Goal: Task Accomplishment & Management: Use online tool/utility

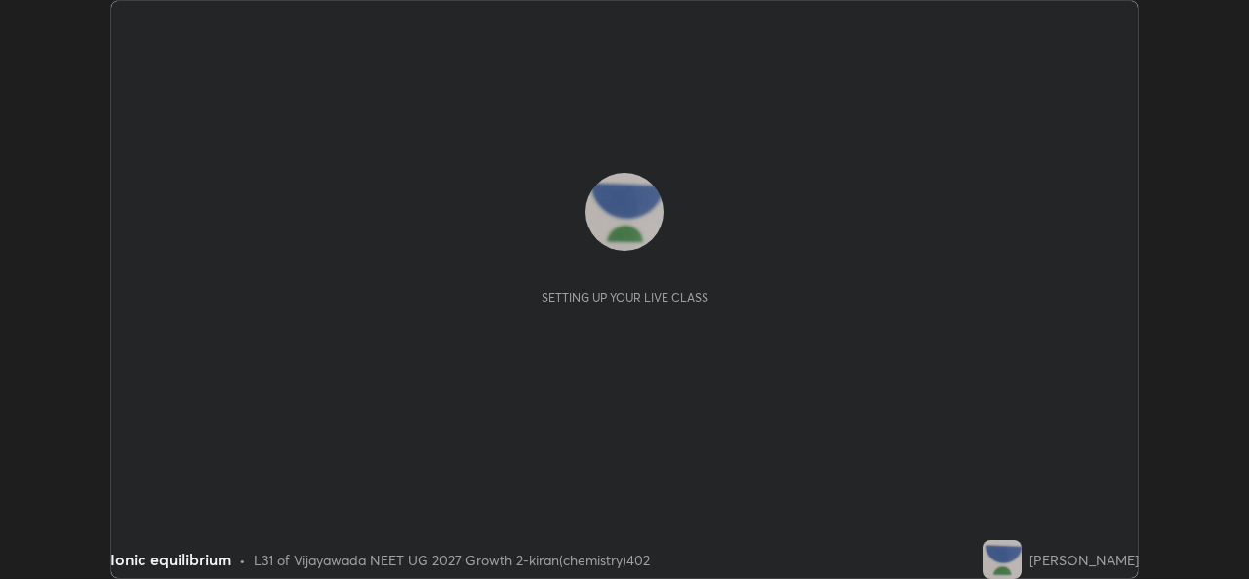
scroll to position [579, 1248]
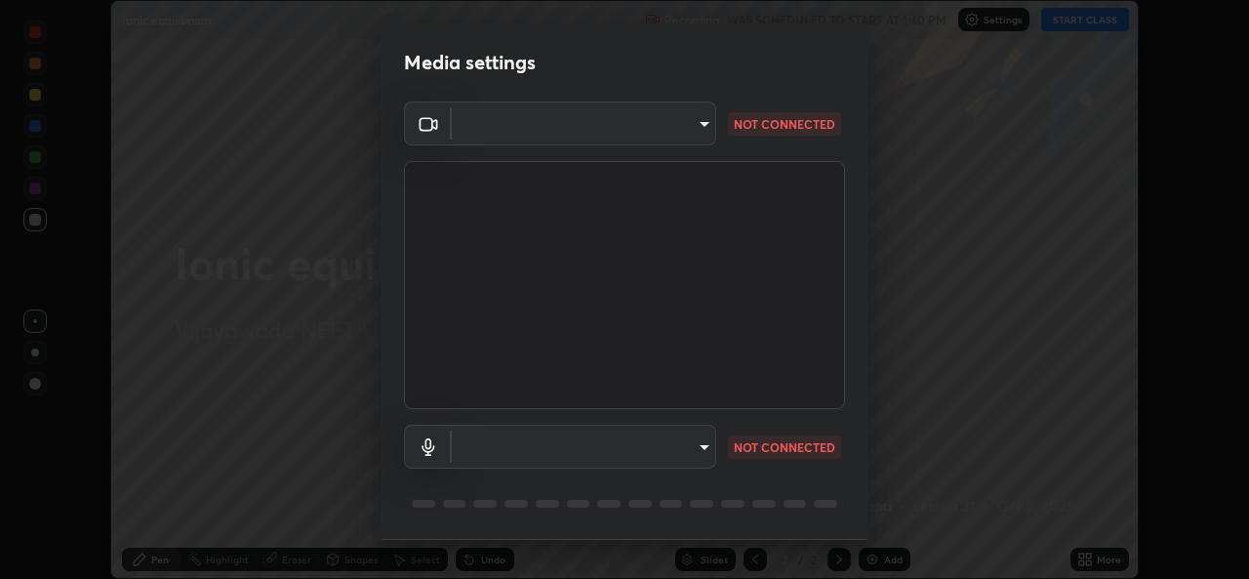
type input "03d5b1e328775286ef50ca9e691cdbc5b29e44cb463622e7fe7d5ef11c4b5cfc"
type input "default"
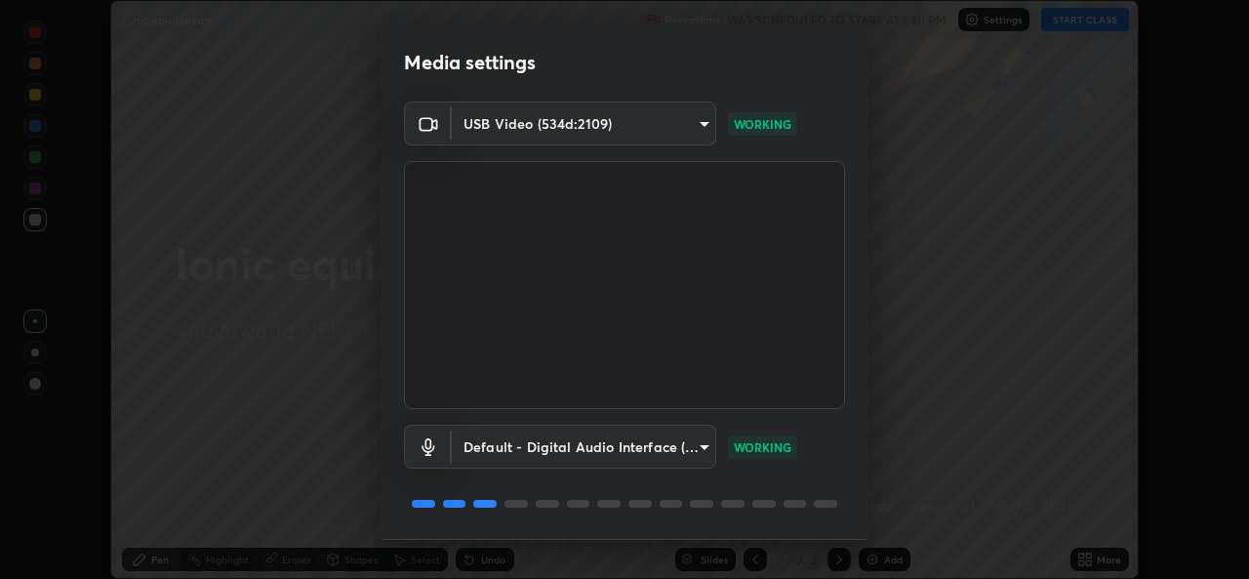
scroll to position [61, 0]
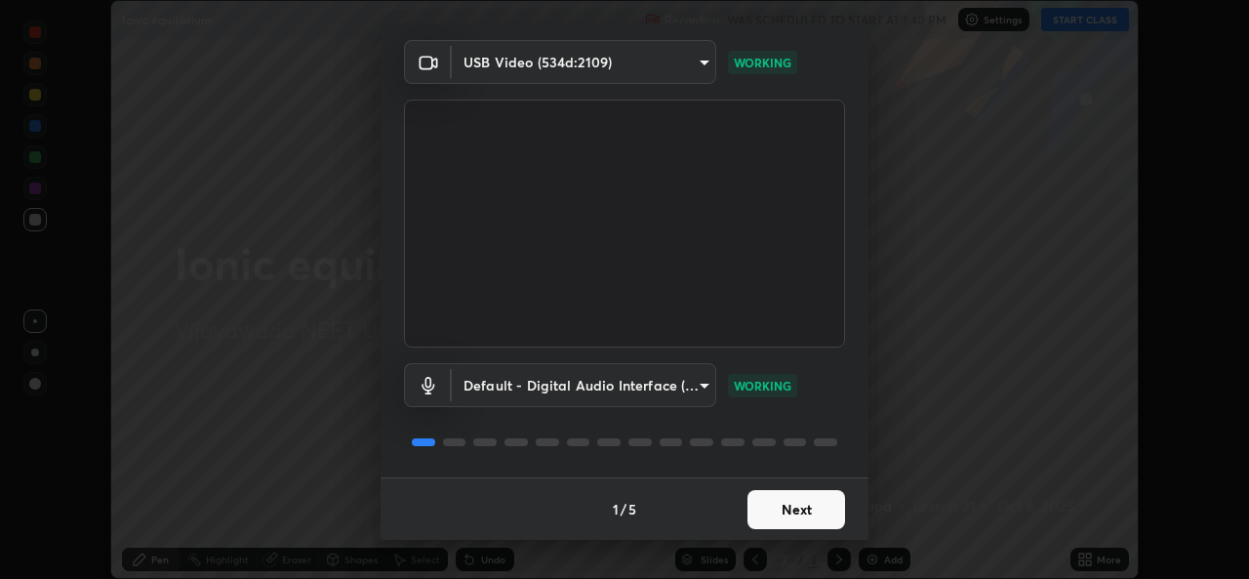
click at [813, 510] on button "Next" at bounding box center [797, 509] width 98 height 39
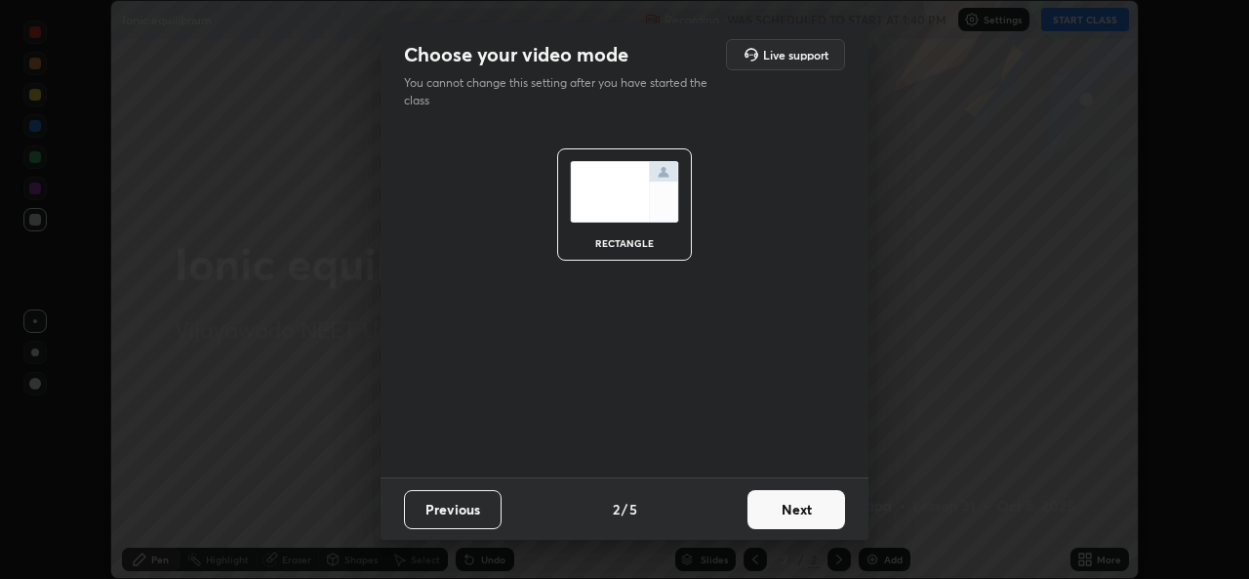
scroll to position [0, 0]
click at [816, 507] on button "Next" at bounding box center [797, 509] width 98 height 39
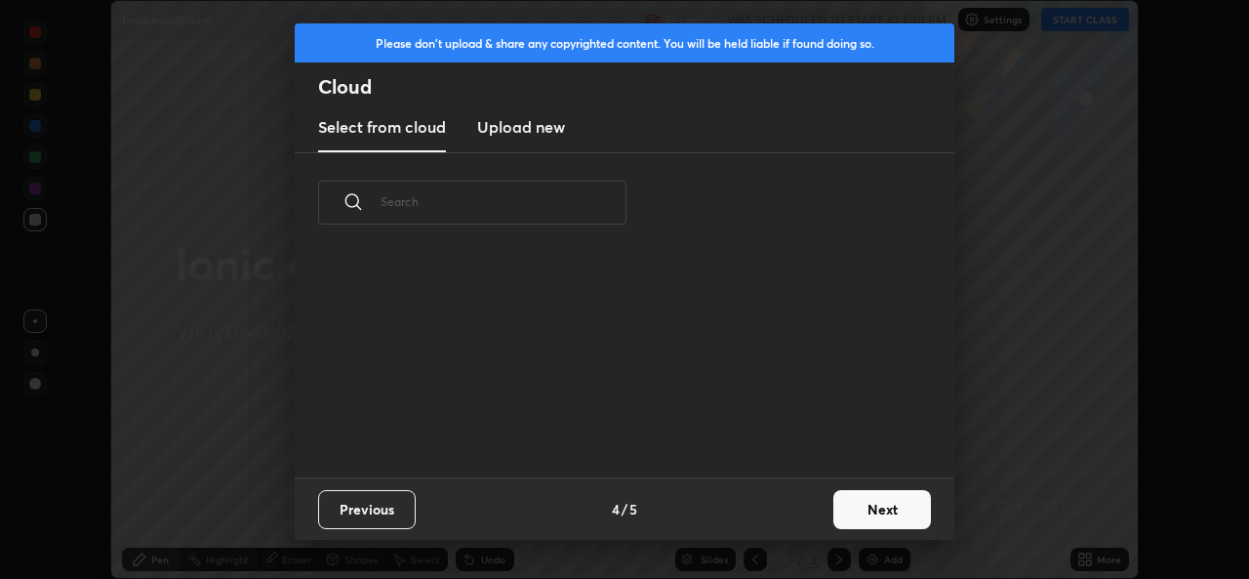
click at [836, 510] on button "Next" at bounding box center [883, 509] width 98 height 39
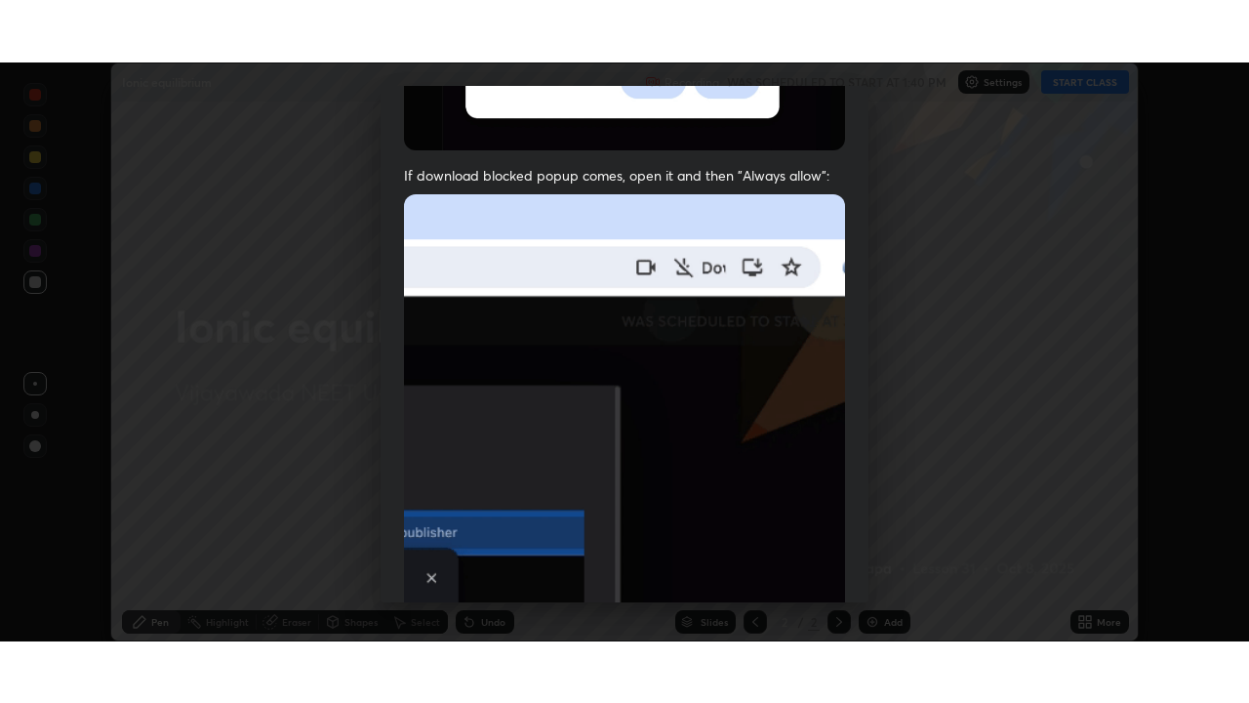
scroll to position [460, 0]
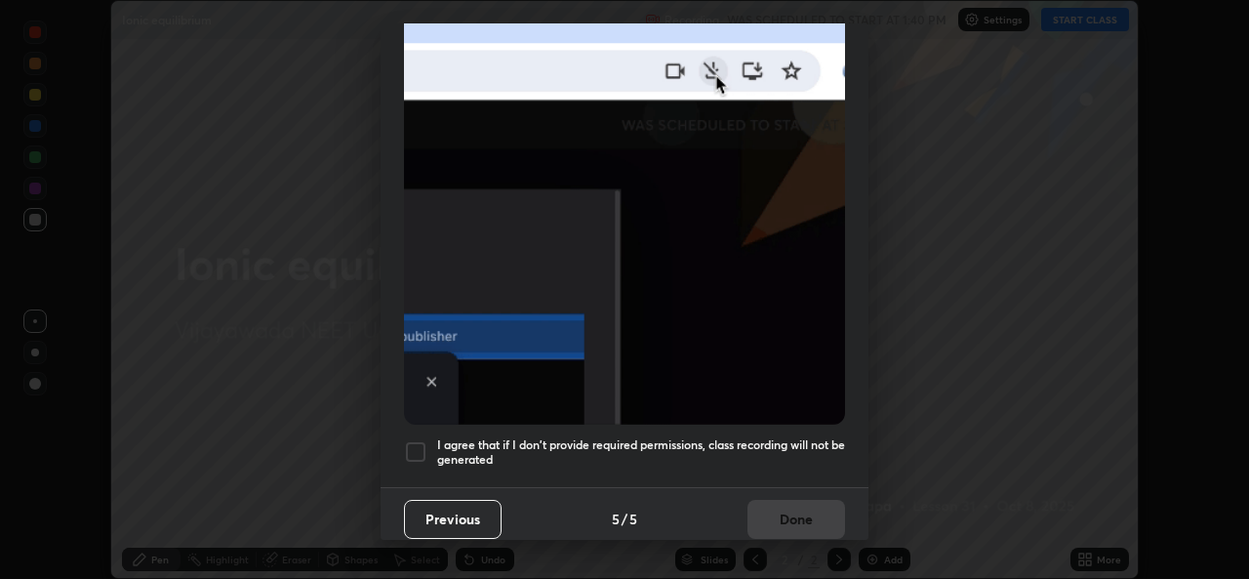
click at [409, 441] on div at bounding box center [415, 451] width 23 height 23
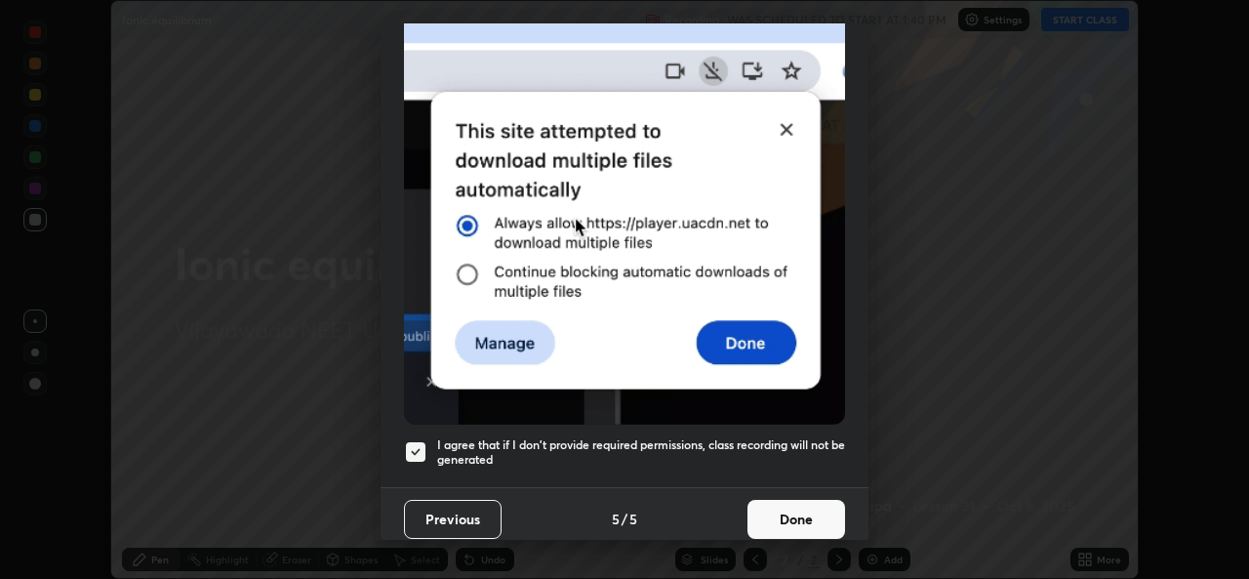
click at [816, 514] on button "Done" at bounding box center [797, 519] width 98 height 39
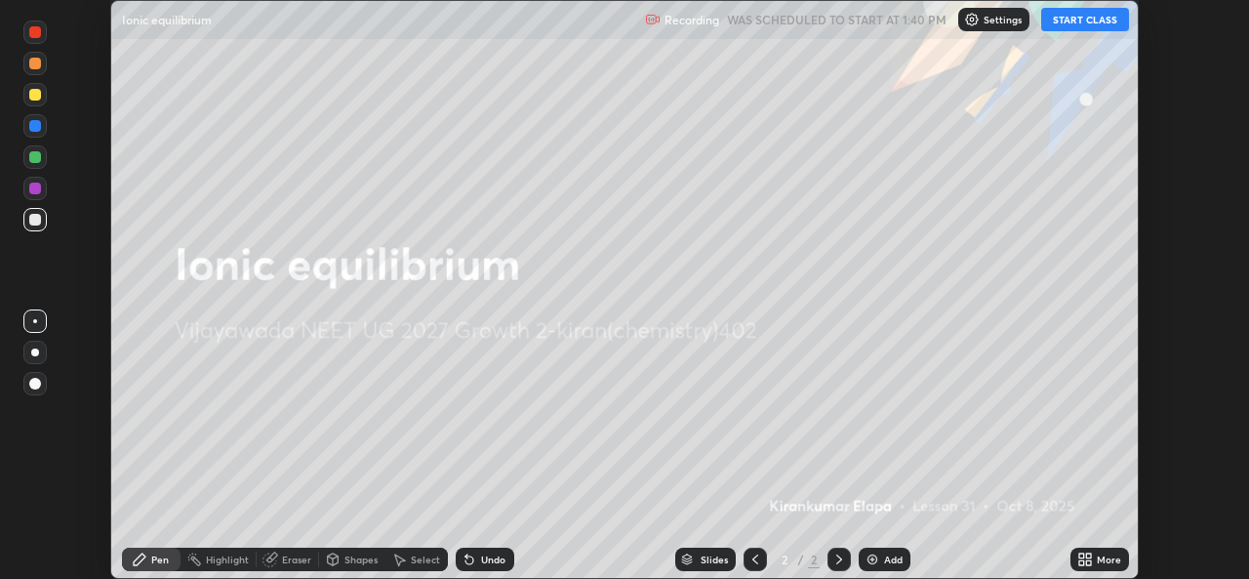
click at [1096, 22] on button "START CLASS" at bounding box center [1085, 19] width 88 height 23
click at [1088, 562] on icon at bounding box center [1088, 562] width 5 height 5
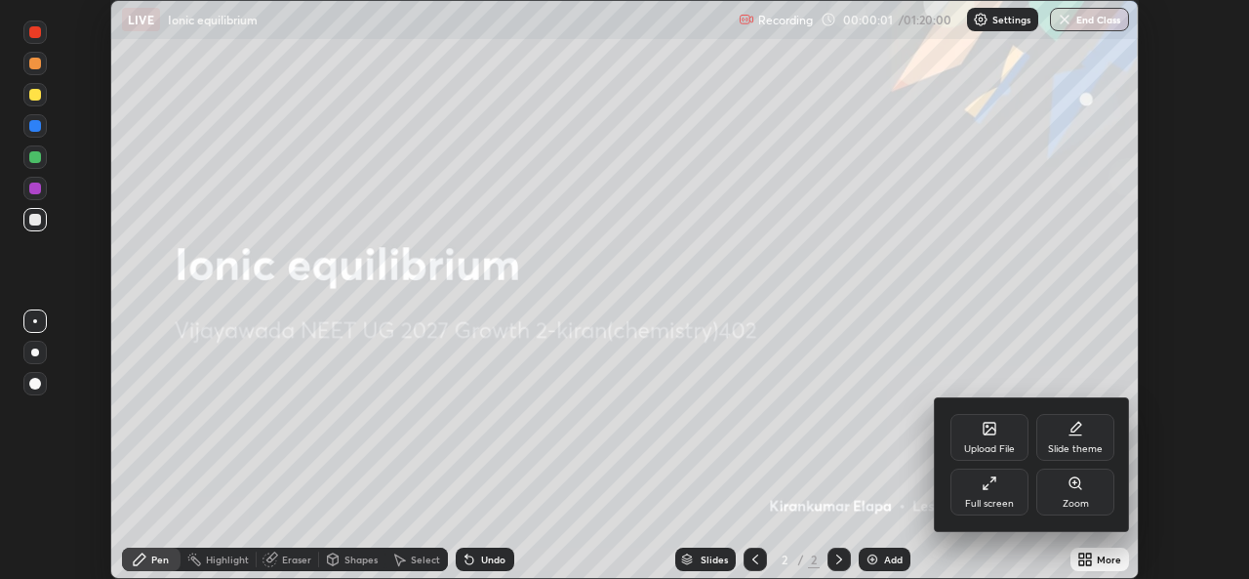
click at [1003, 499] on div "Full screen" at bounding box center [989, 504] width 49 height 10
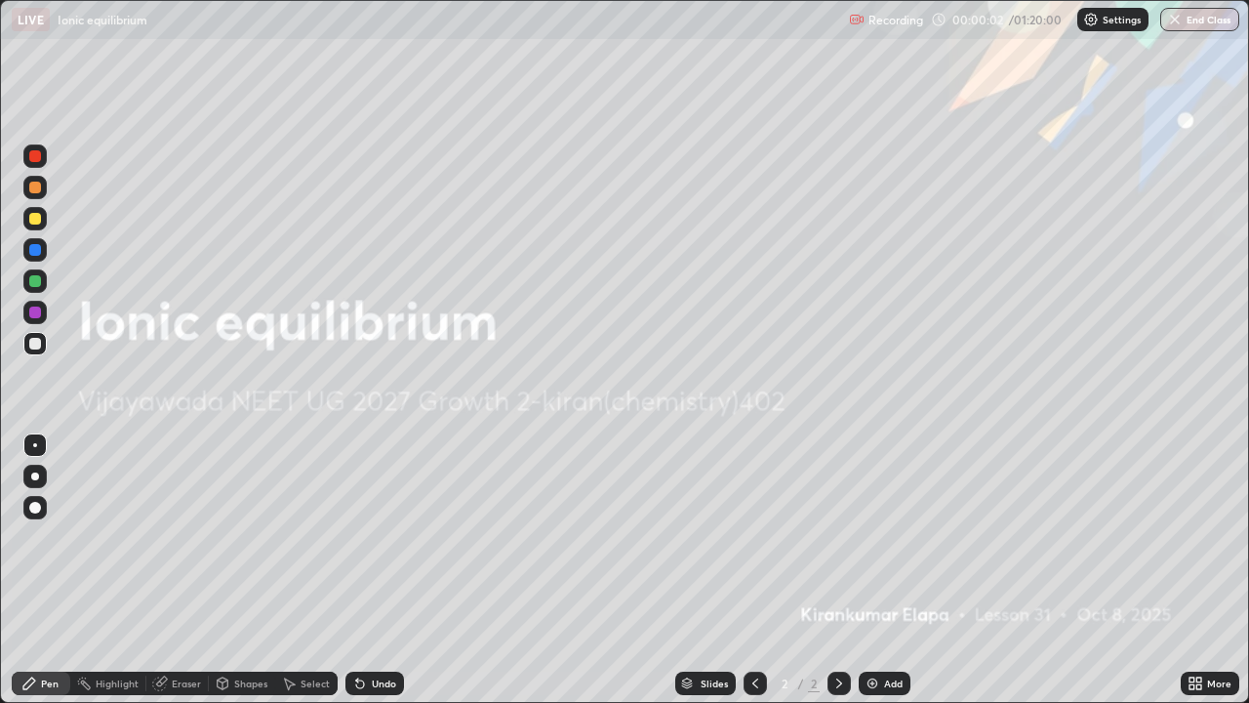
scroll to position [703, 1249]
click at [880, 578] on div "Add" at bounding box center [885, 683] width 52 height 23
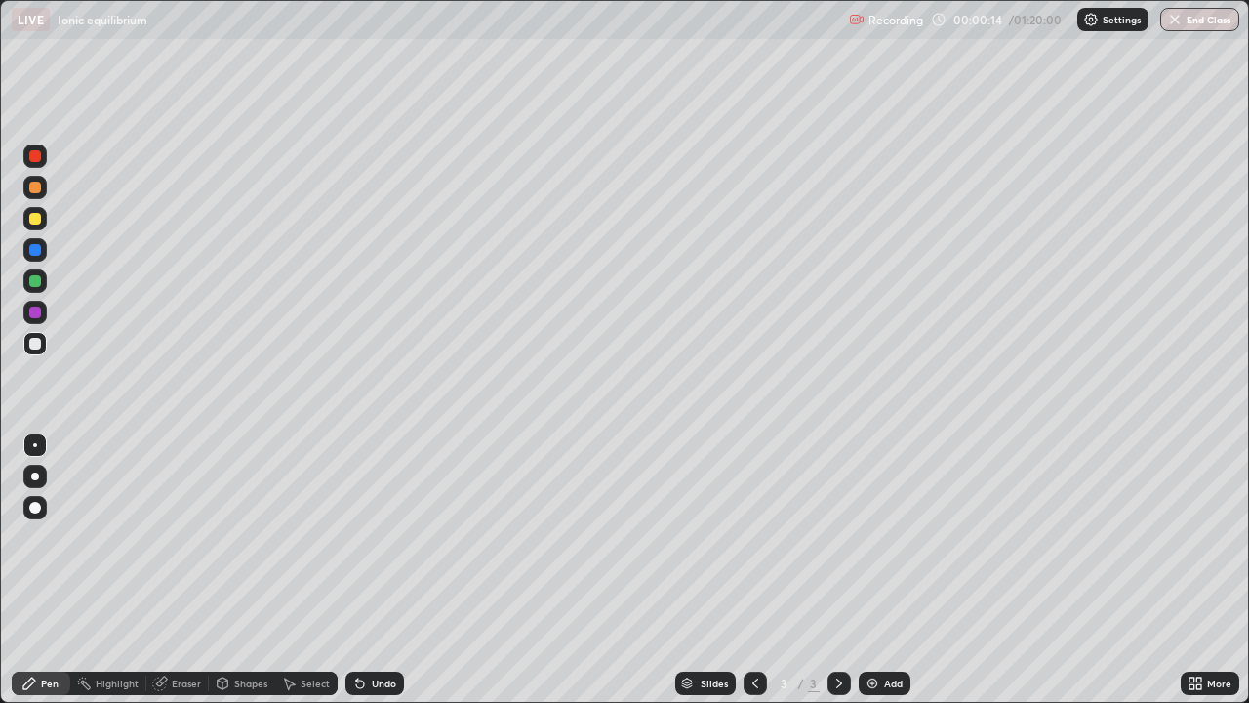
click at [884, 578] on div "Add" at bounding box center [893, 683] width 19 height 10
click at [754, 578] on icon at bounding box center [756, 683] width 16 height 16
click at [35, 476] on div at bounding box center [35, 476] width 8 height 8
click at [38, 228] on div at bounding box center [34, 218] width 23 height 23
click at [837, 578] on icon at bounding box center [840, 683] width 16 height 16
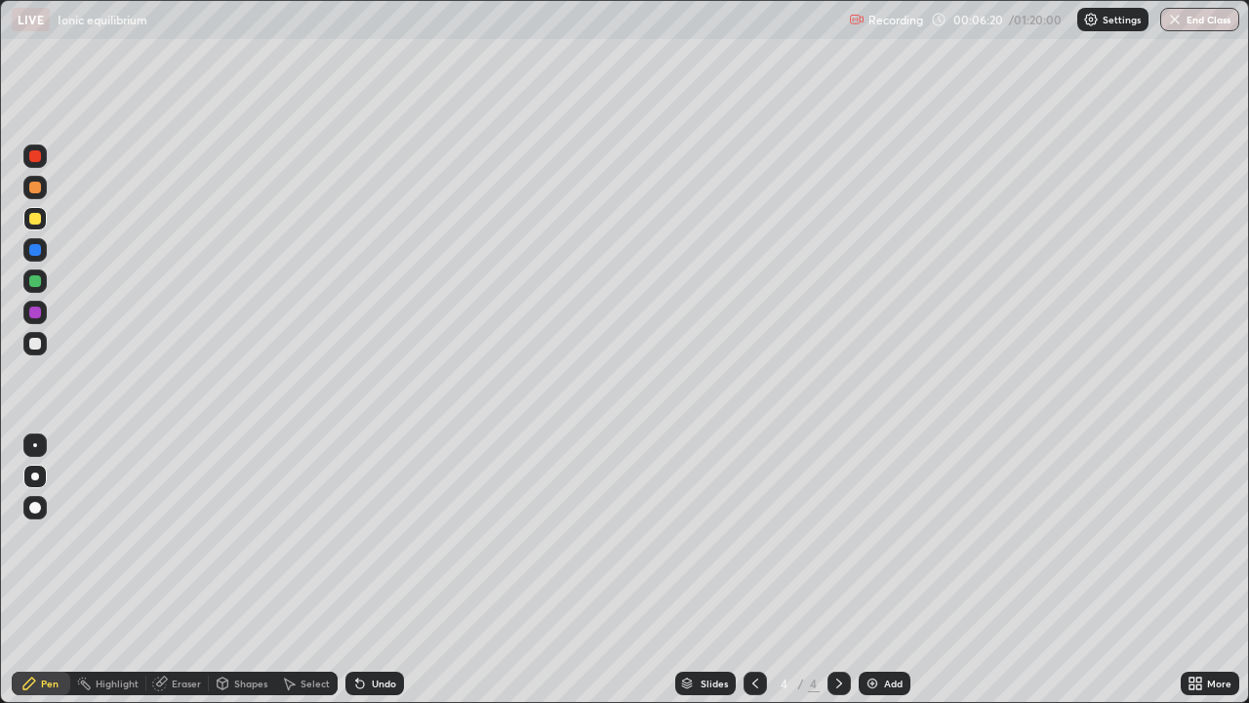
click at [43, 343] on div at bounding box center [34, 343] width 23 height 23
click at [399, 578] on div "Undo" at bounding box center [375, 683] width 59 height 23
click at [875, 578] on img at bounding box center [873, 683] width 16 height 16
click at [38, 223] on div at bounding box center [35, 219] width 12 height 12
click at [35, 189] on div at bounding box center [35, 188] width 12 height 12
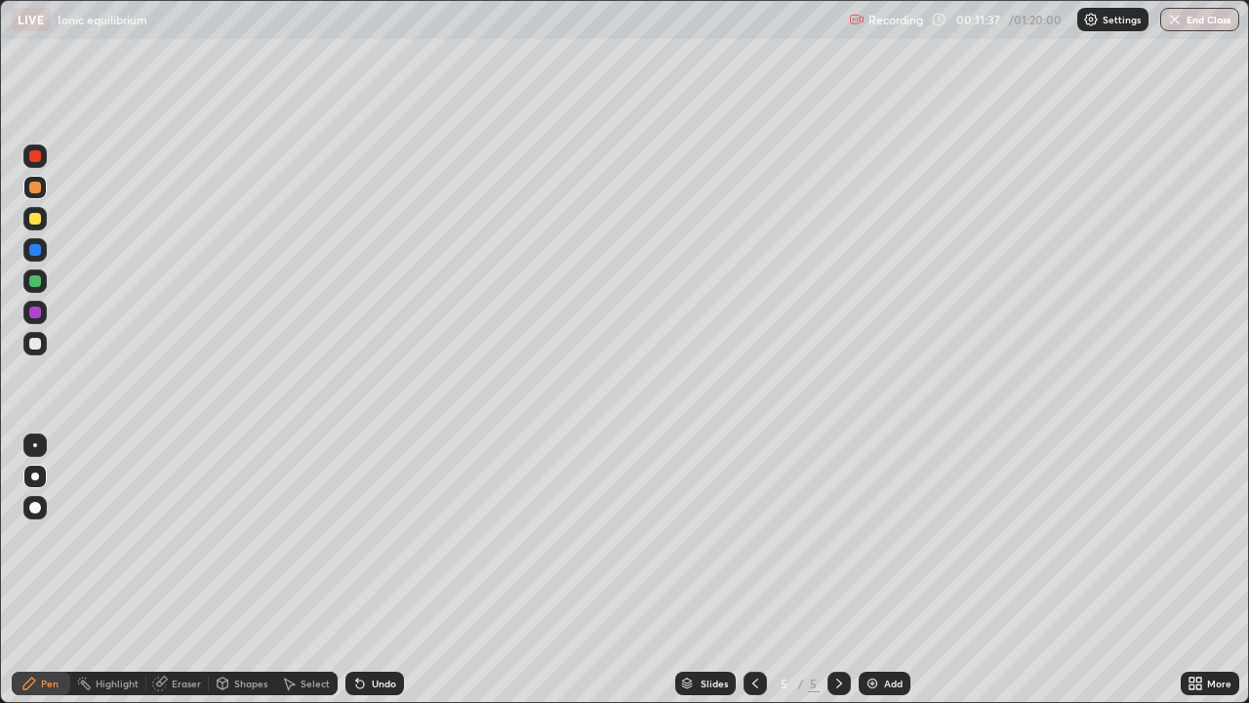
click at [35, 346] on div at bounding box center [35, 344] width 12 height 12
click at [382, 578] on div "Undo" at bounding box center [384, 683] width 24 height 10
click at [377, 578] on div "Undo" at bounding box center [384, 683] width 24 height 10
click at [378, 578] on div "Undo" at bounding box center [384, 683] width 24 height 10
click at [881, 578] on div "Add" at bounding box center [885, 683] width 52 height 23
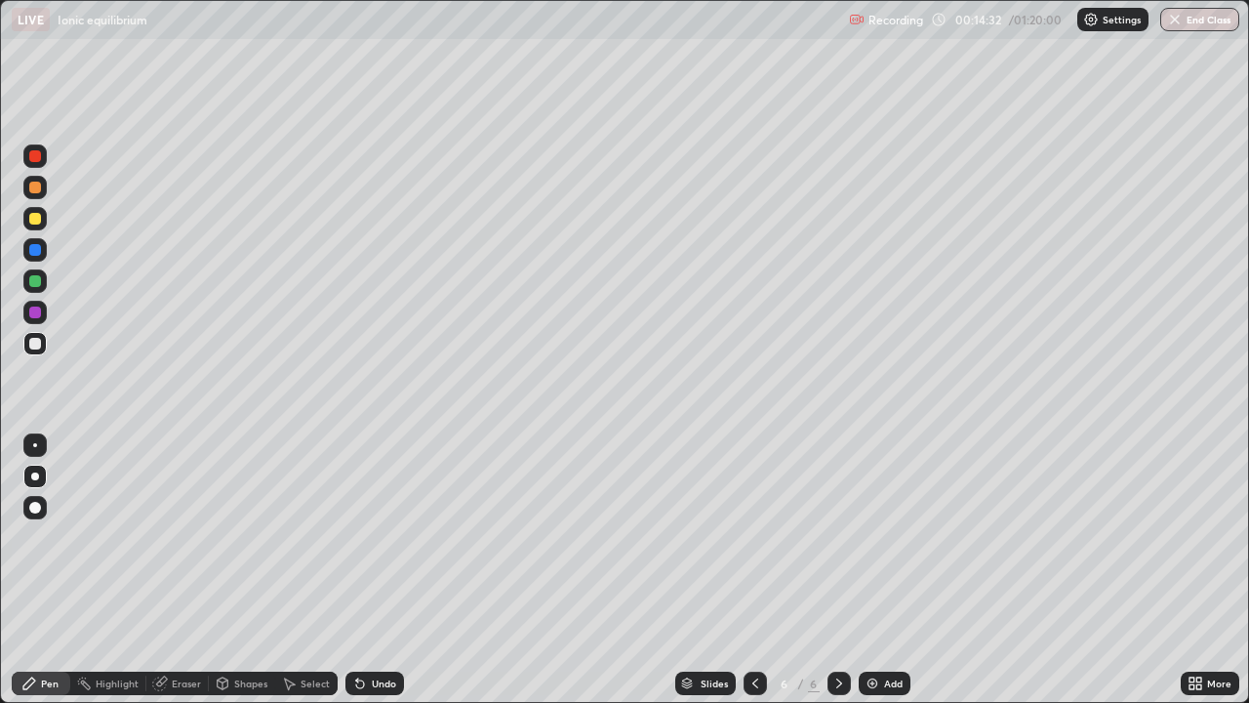
click at [33, 218] on div at bounding box center [35, 219] width 12 height 12
click at [31, 280] on div at bounding box center [35, 281] width 12 height 12
click at [754, 578] on icon at bounding box center [756, 683] width 16 height 16
click at [837, 578] on icon at bounding box center [840, 683] width 16 height 16
click at [876, 578] on img at bounding box center [873, 683] width 16 height 16
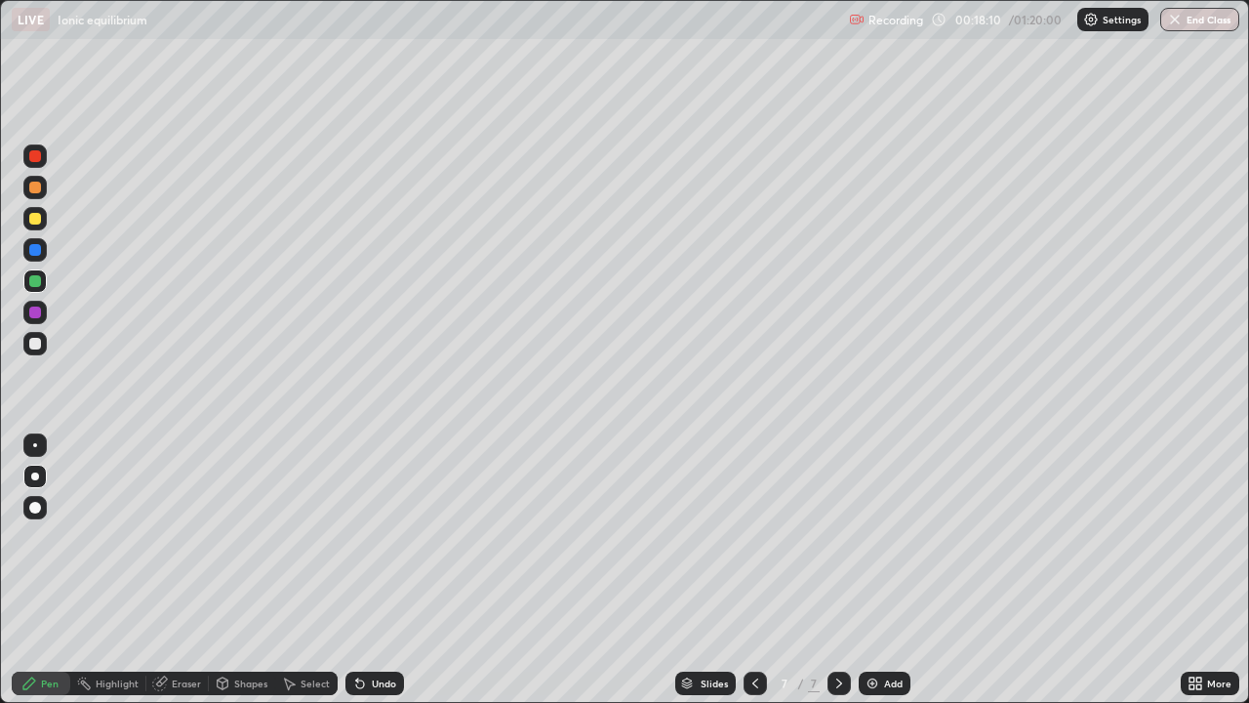
click at [37, 194] on div at bounding box center [34, 187] width 23 height 23
click at [34, 346] on div at bounding box center [35, 344] width 12 height 12
click at [36, 282] on div at bounding box center [35, 281] width 12 height 12
click at [38, 252] on div at bounding box center [35, 250] width 12 height 12
click at [876, 578] on img at bounding box center [873, 683] width 16 height 16
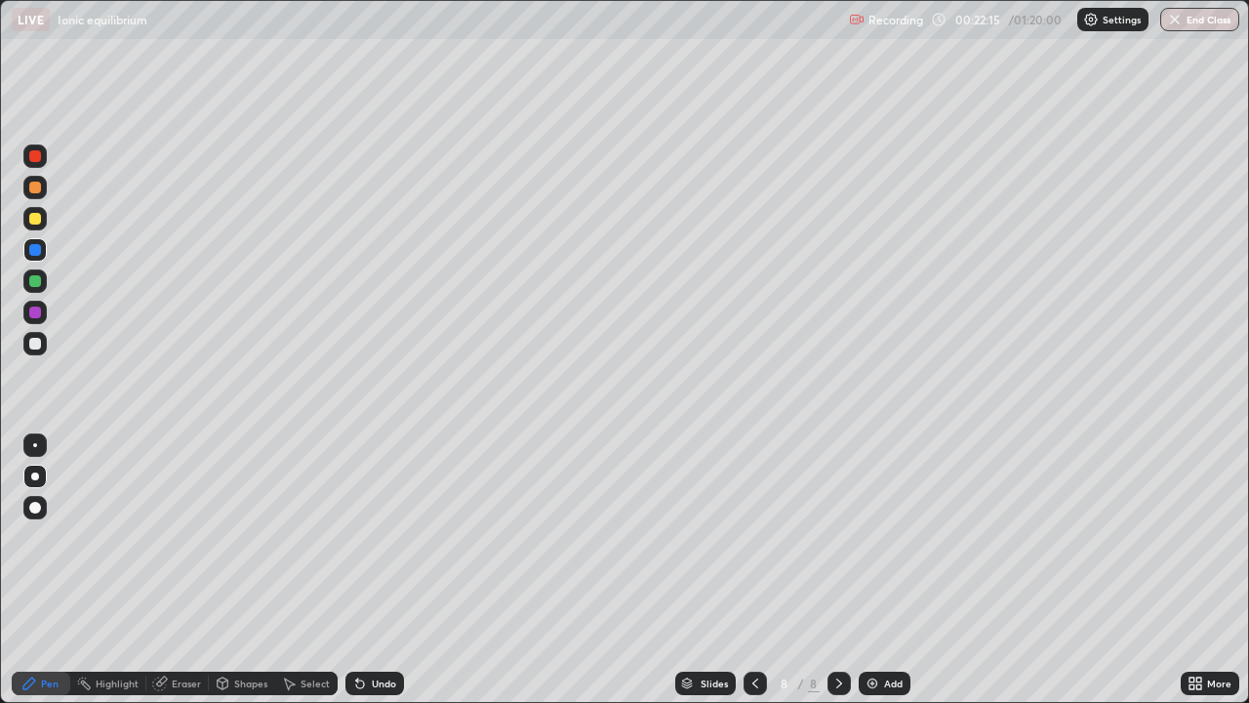
click at [33, 221] on div at bounding box center [35, 219] width 12 height 12
click at [31, 346] on div at bounding box center [35, 344] width 12 height 12
click at [40, 254] on div at bounding box center [34, 249] width 23 height 23
click at [754, 578] on icon at bounding box center [756, 683] width 16 height 16
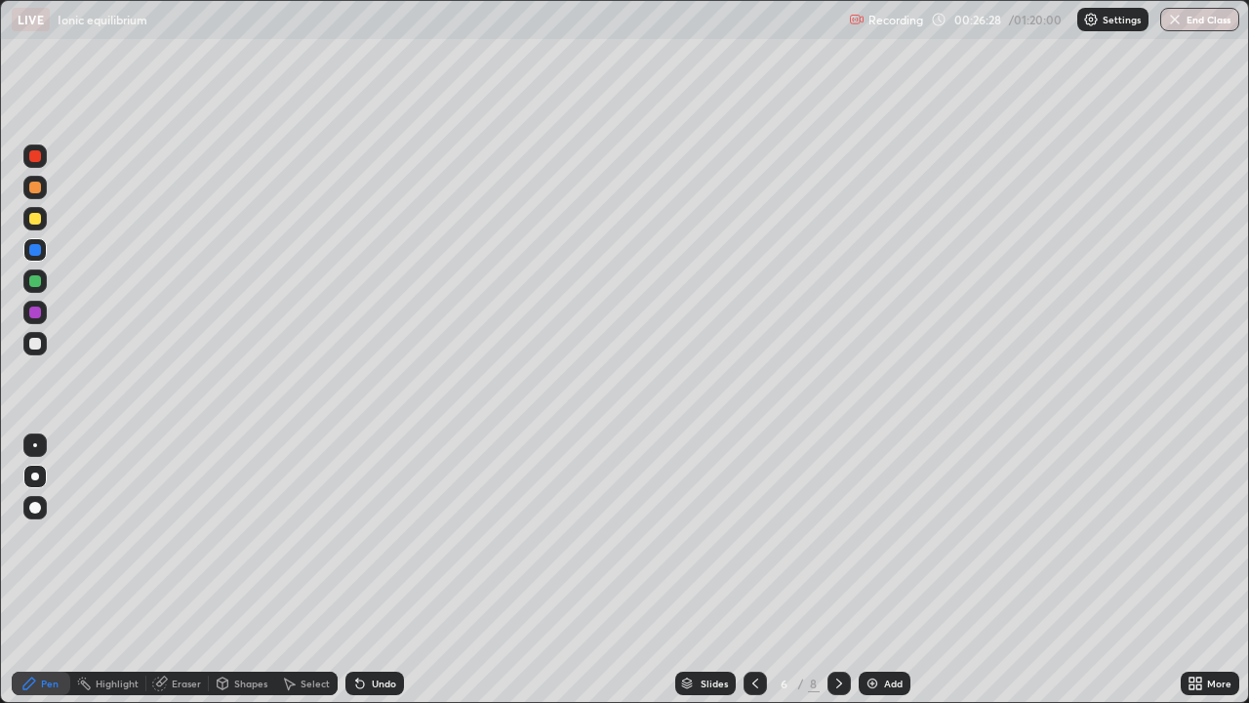
click at [756, 578] on icon at bounding box center [756, 683] width 16 height 16
click at [754, 578] on icon at bounding box center [756, 683] width 16 height 16
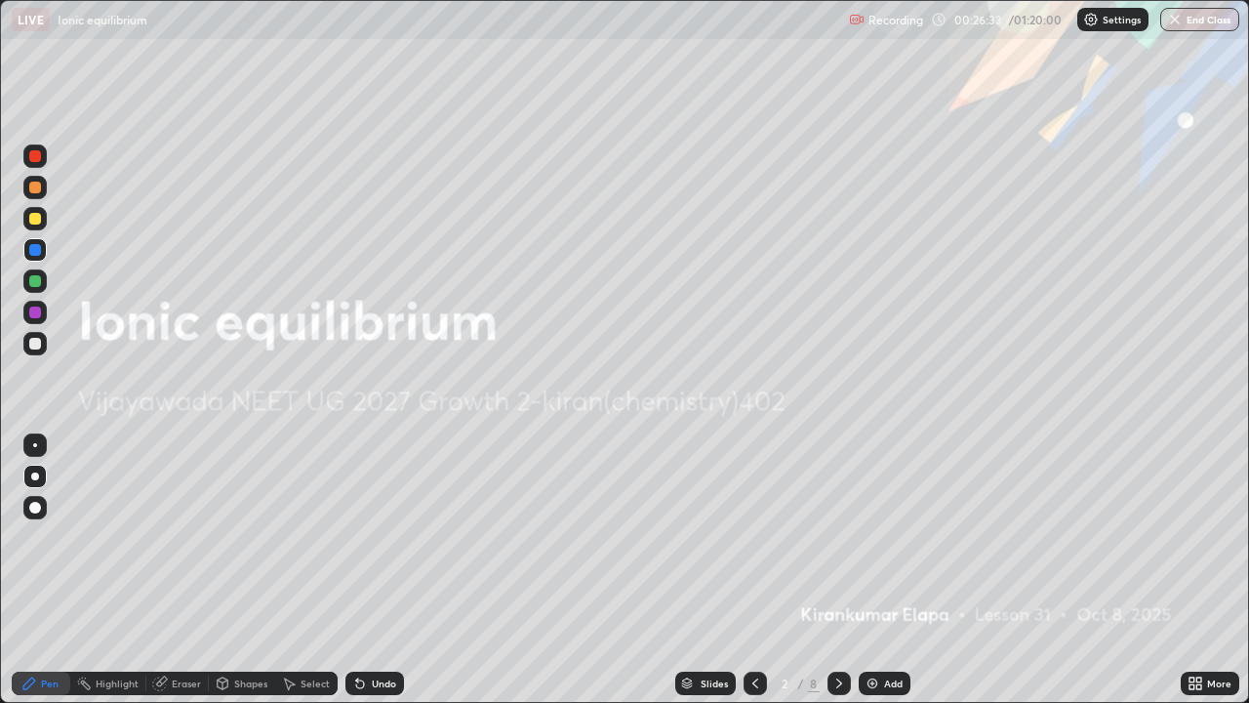
click at [839, 578] on icon at bounding box center [840, 683] width 16 height 16
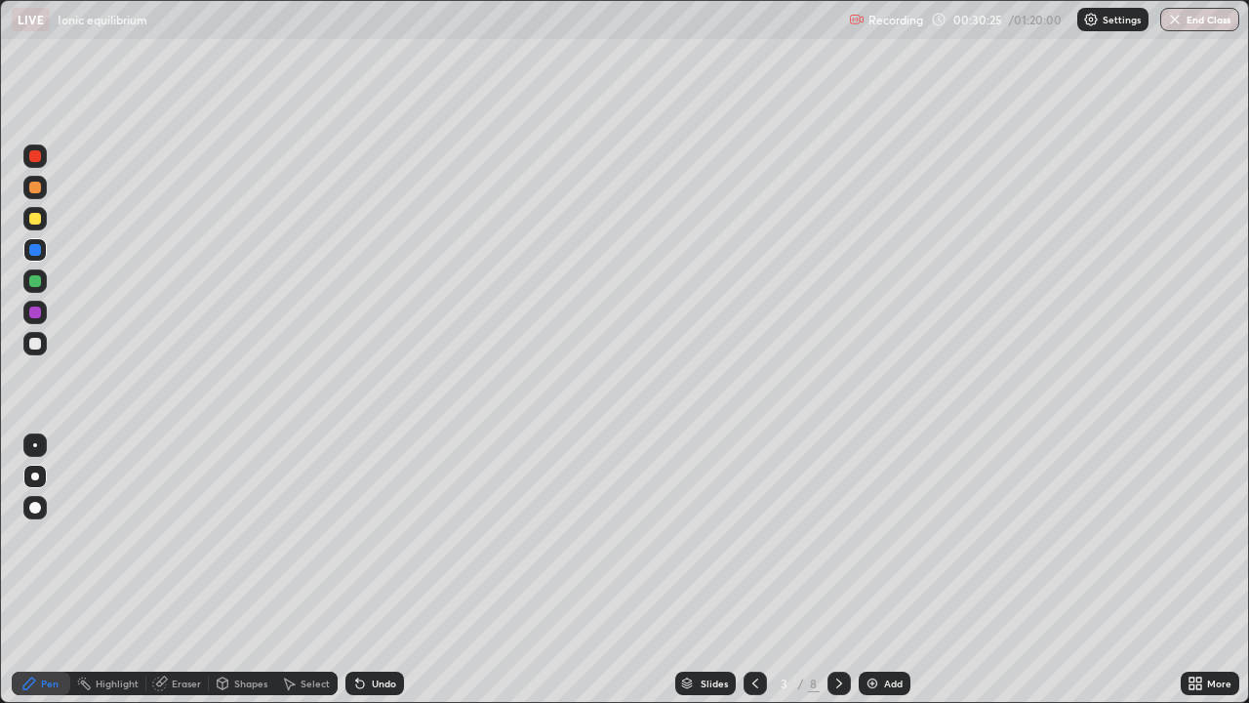
click at [837, 578] on icon at bounding box center [840, 683] width 16 height 16
click at [836, 578] on icon at bounding box center [840, 683] width 16 height 16
click at [176, 578] on div "Eraser" at bounding box center [186, 683] width 29 height 10
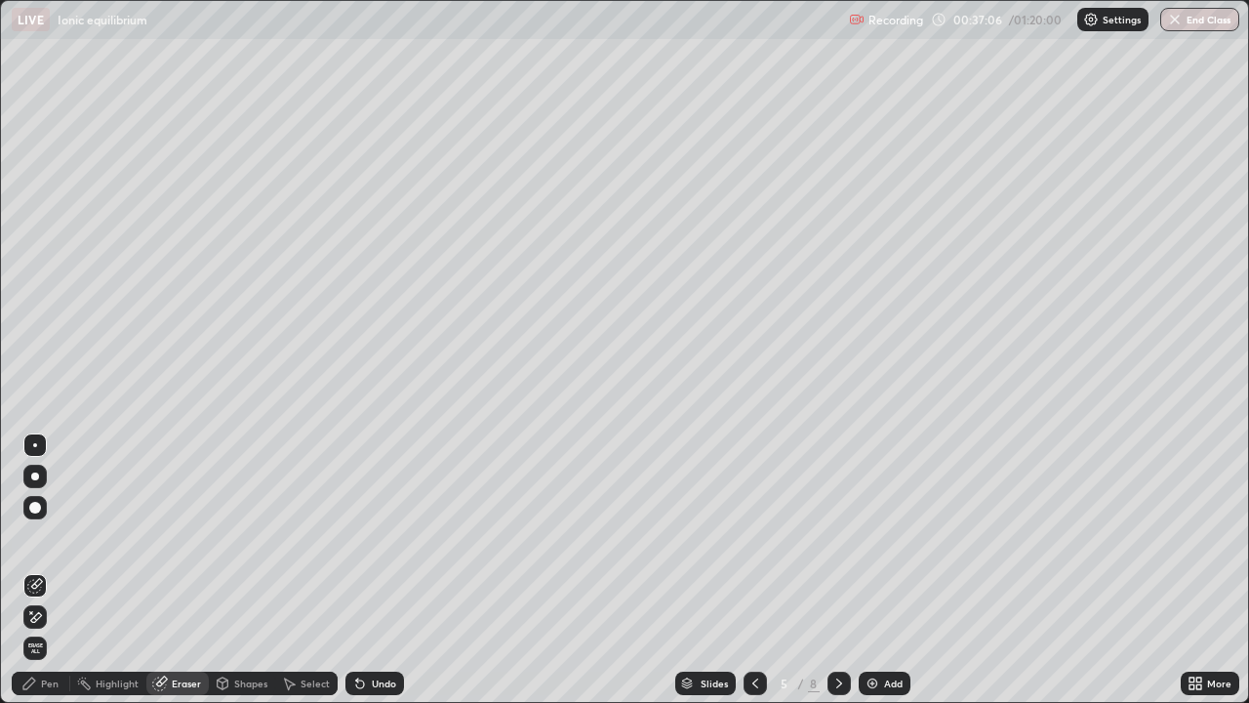
click at [754, 578] on icon at bounding box center [756, 683] width 16 height 16
click at [835, 578] on div at bounding box center [839, 683] width 23 height 23
click at [837, 578] on icon at bounding box center [840, 683] width 16 height 16
click at [840, 578] on icon at bounding box center [840, 683] width 16 height 16
click at [845, 578] on div at bounding box center [839, 683] width 23 height 23
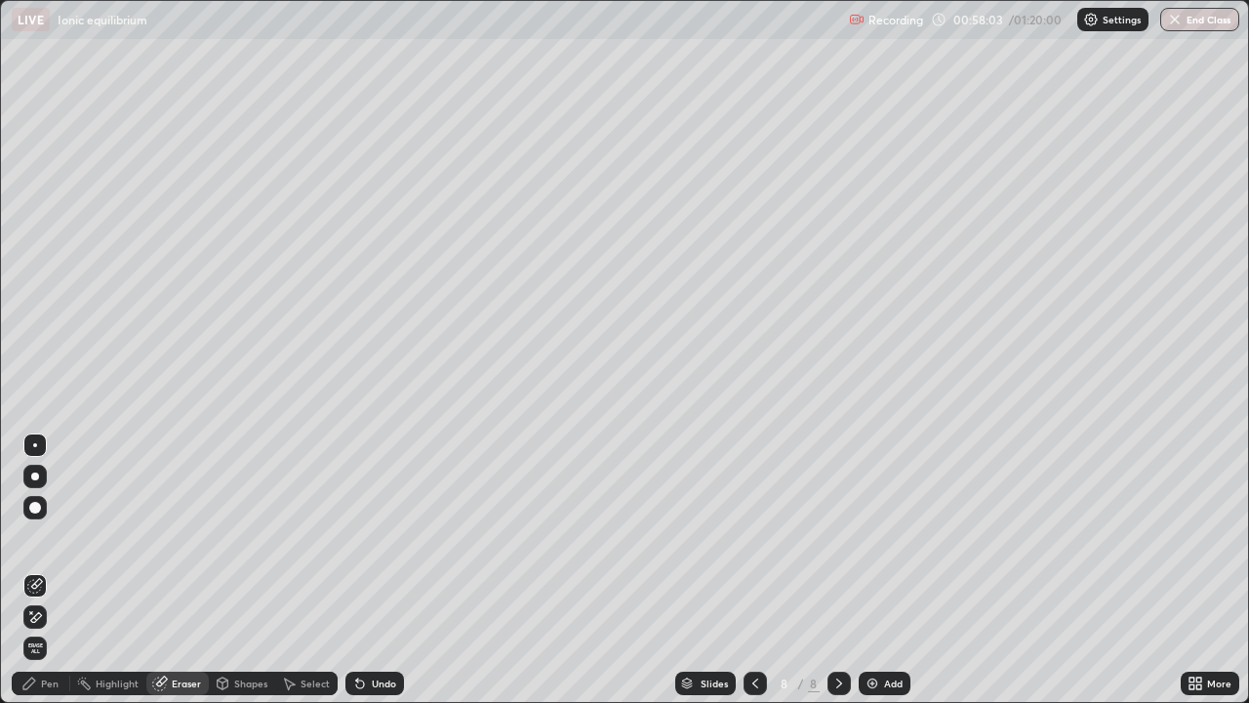
click at [884, 578] on div "Add" at bounding box center [893, 683] width 19 height 10
click at [47, 578] on div "Pen" at bounding box center [50, 683] width 18 height 10
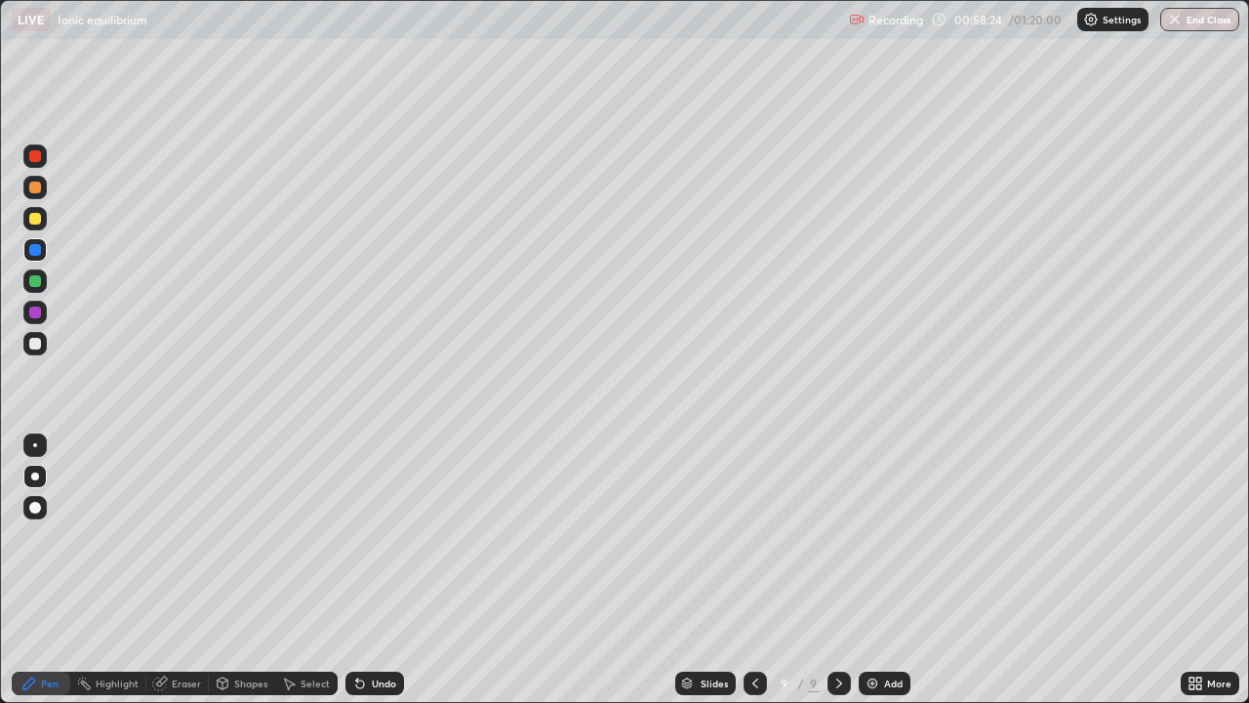
click at [34, 227] on div at bounding box center [34, 218] width 23 height 23
click at [34, 345] on div at bounding box center [35, 344] width 12 height 12
click at [39, 283] on div at bounding box center [35, 281] width 12 height 12
click at [34, 188] on div at bounding box center [35, 188] width 12 height 12
click at [35, 220] on div at bounding box center [35, 219] width 12 height 12
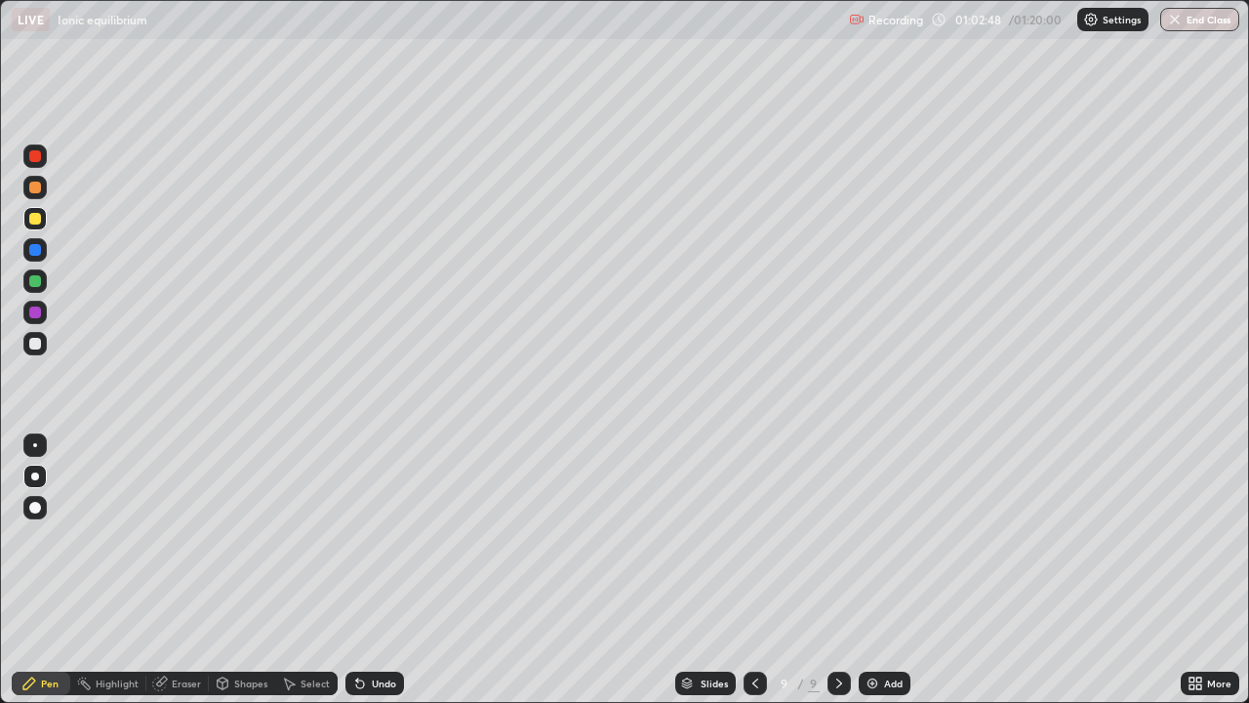
click at [388, 578] on div "Undo" at bounding box center [384, 683] width 24 height 10
click at [385, 578] on div "Undo" at bounding box center [384, 683] width 24 height 10
click at [380, 578] on div "Undo" at bounding box center [384, 683] width 24 height 10
click at [382, 578] on div "Undo" at bounding box center [384, 683] width 24 height 10
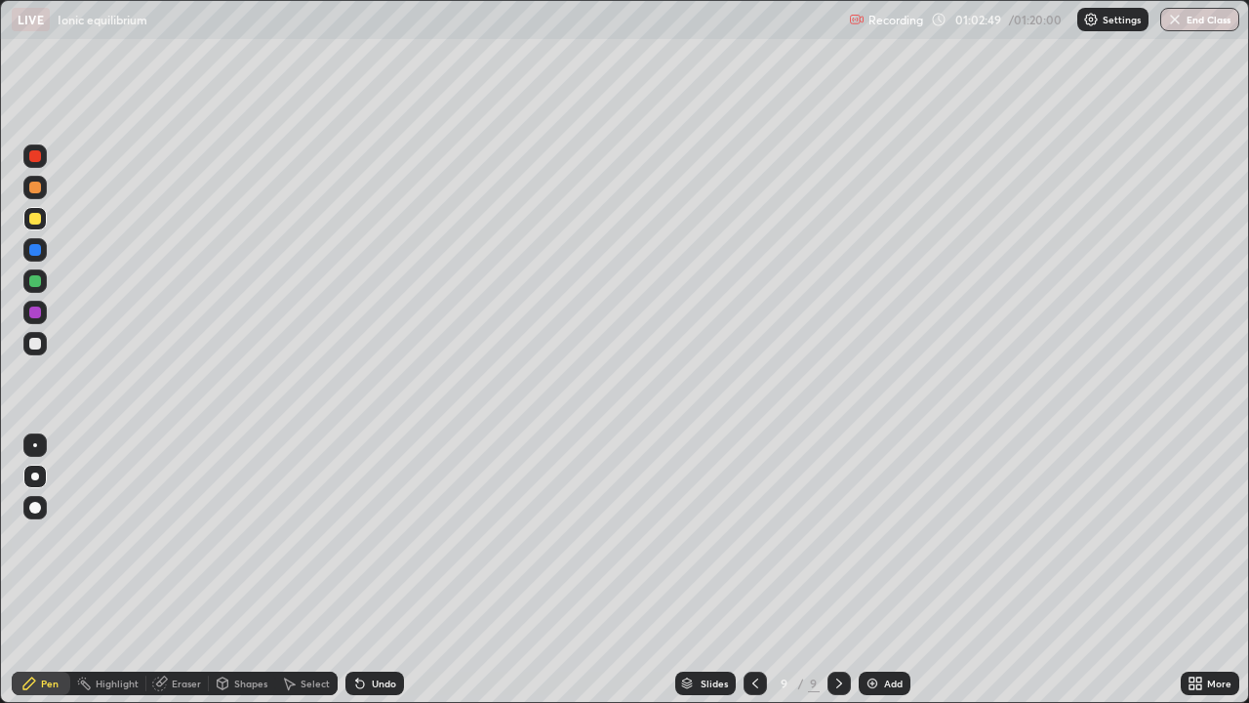
click at [384, 578] on div "Undo" at bounding box center [384, 683] width 24 height 10
click at [386, 578] on div "Undo" at bounding box center [375, 683] width 59 height 23
click at [38, 343] on div at bounding box center [35, 344] width 12 height 12
click at [40, 219] on div at bounding box center [35, 219] width 12 height 12
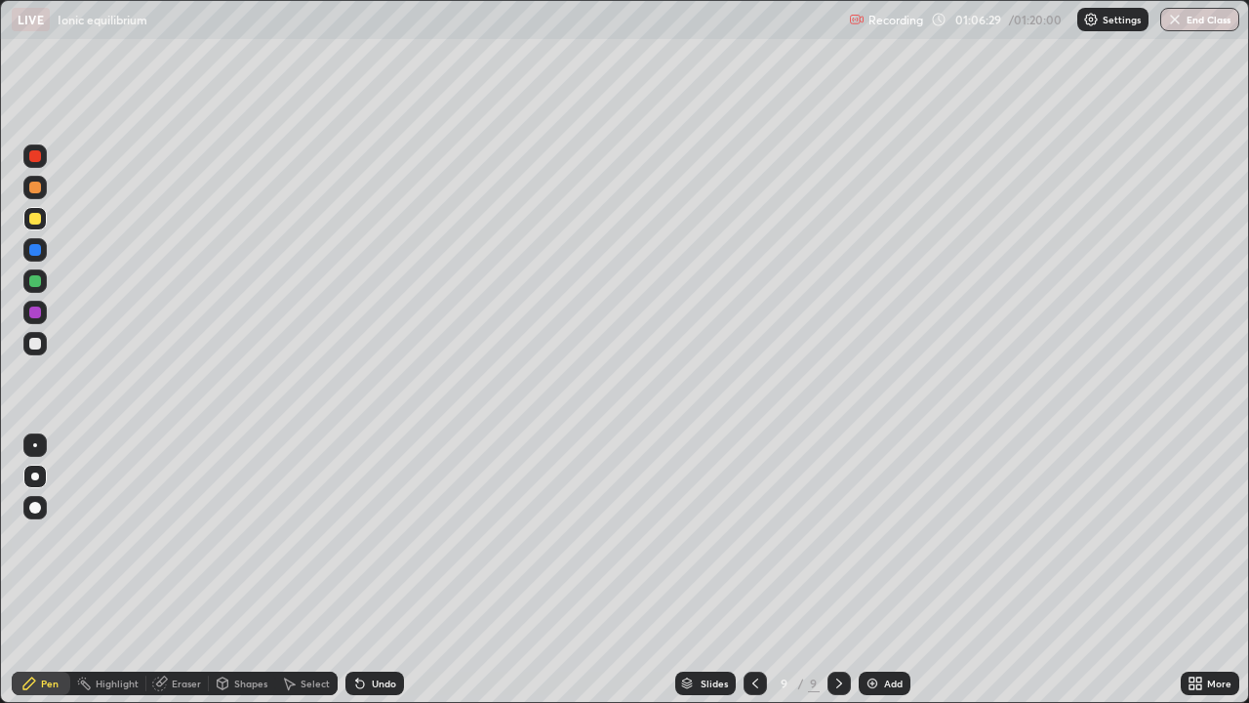
click at [873, 578] on div "Add" at bounding box center [885, 683] width 52 height 23
click at [35, 222] on div at bounding box center [35, 219] width 12 height 12
click at [172, 578] on div "Eraser" at bounding box center [186, 683] width 29 height 10
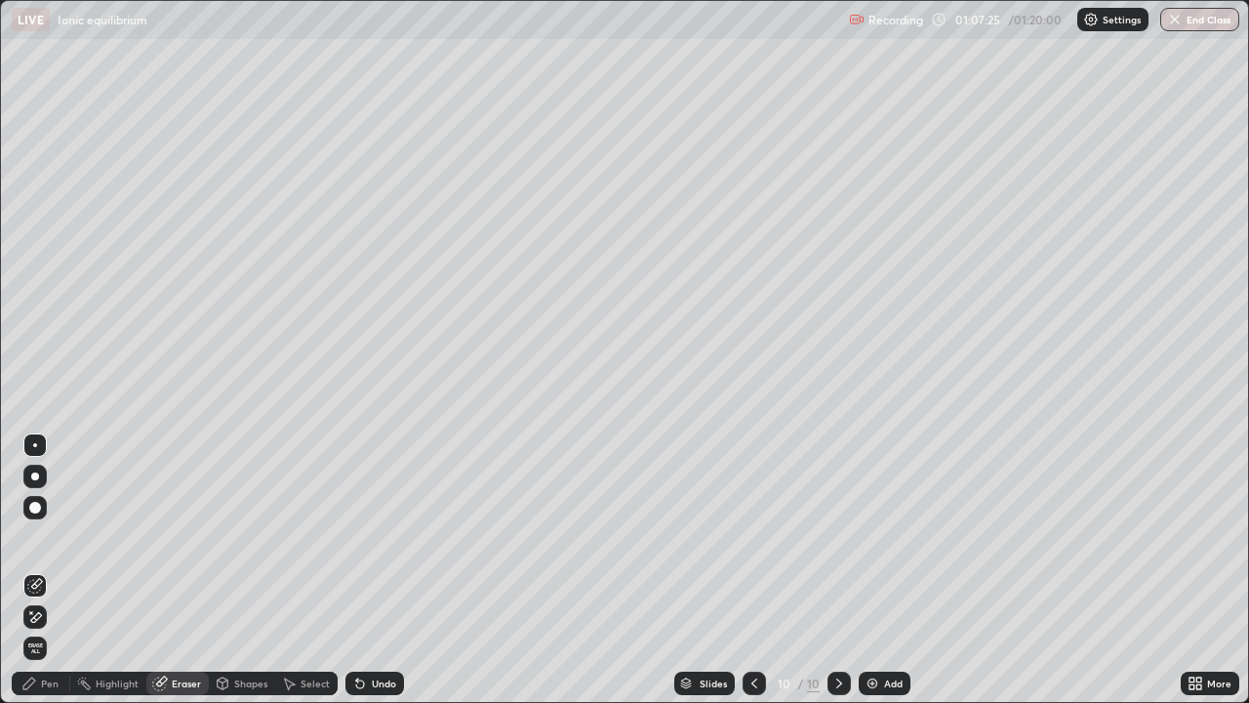
click at [52, 578] on div "Pen" at bounding box center [50, 683] width 18 height 10
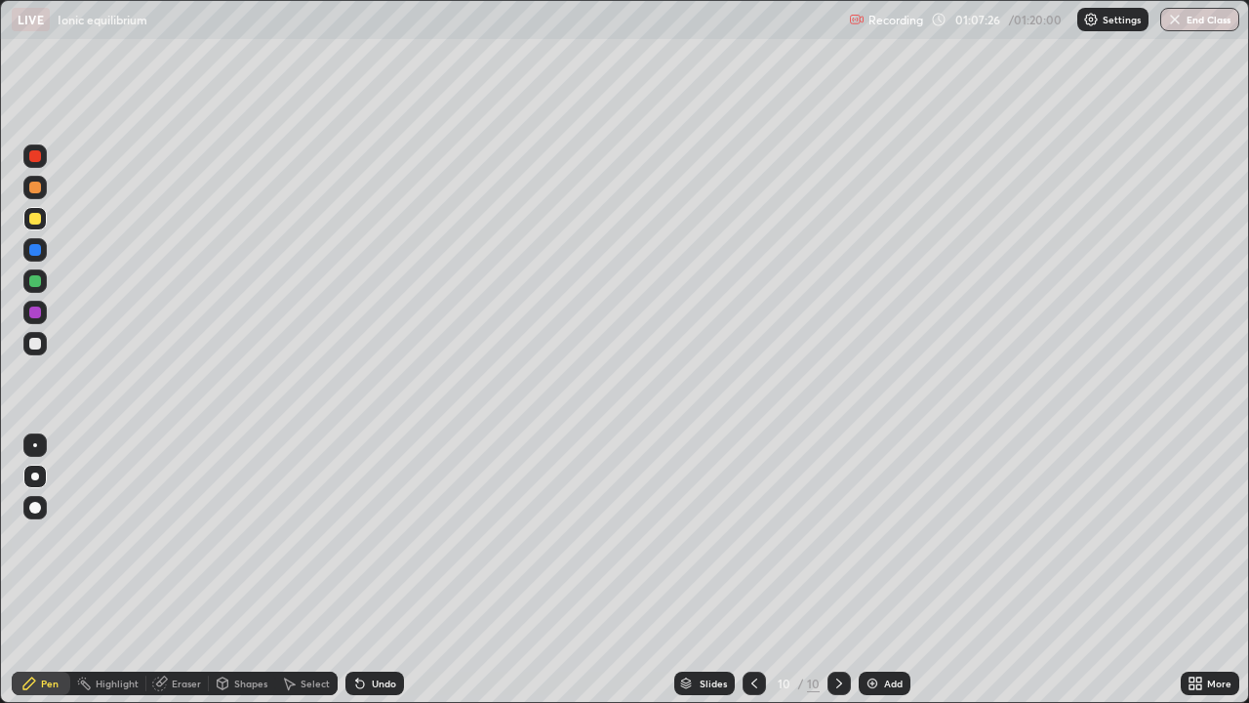
click at [33, 346] on div at bounding box center [35, 344] width 12 height 12
click at [29, 283] on div at bounding box center [35, 281] width 12 height 12
click at [753, 578] on icon at bounding box center [755, 683] width 16 height 16
click at [840, 578] on icon at bounding box center [840, 683] width 16 height 16
click at [1194, 28] on button "End Class" at bounding box center [1200, 19] width 77 height 23
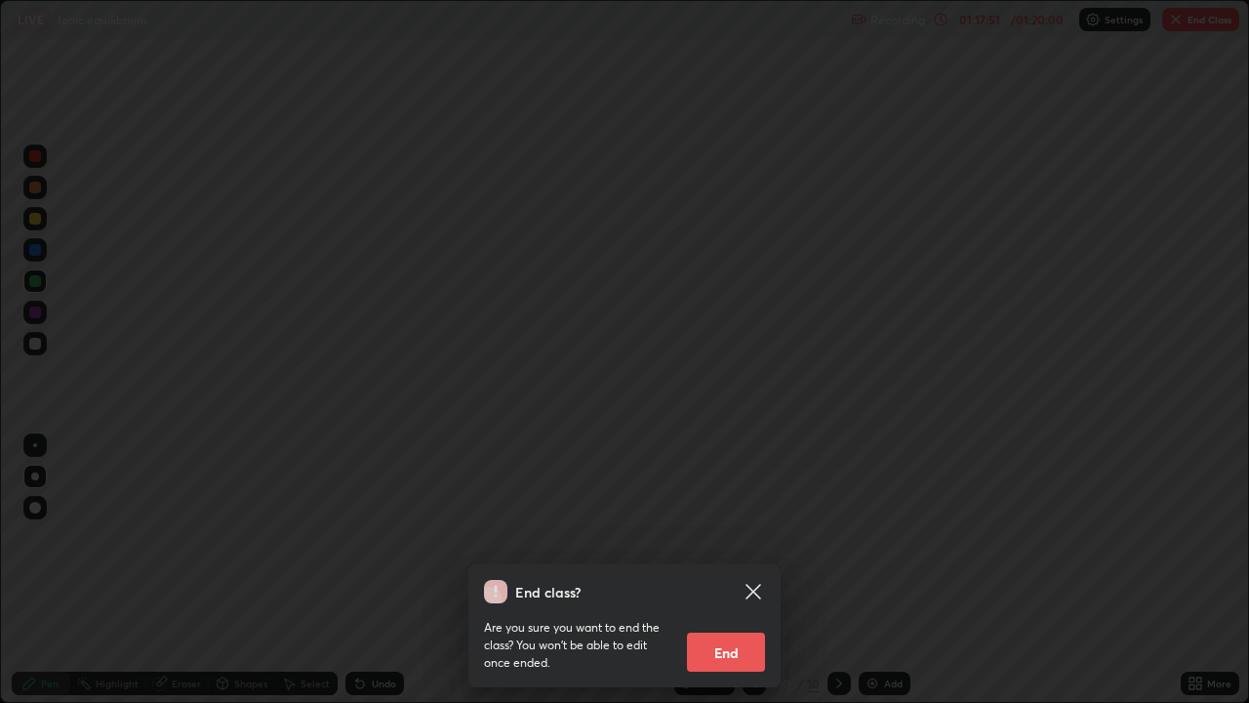
click at [739, 578] on button "End" at bounding box center [726, 651] width 78 height 39
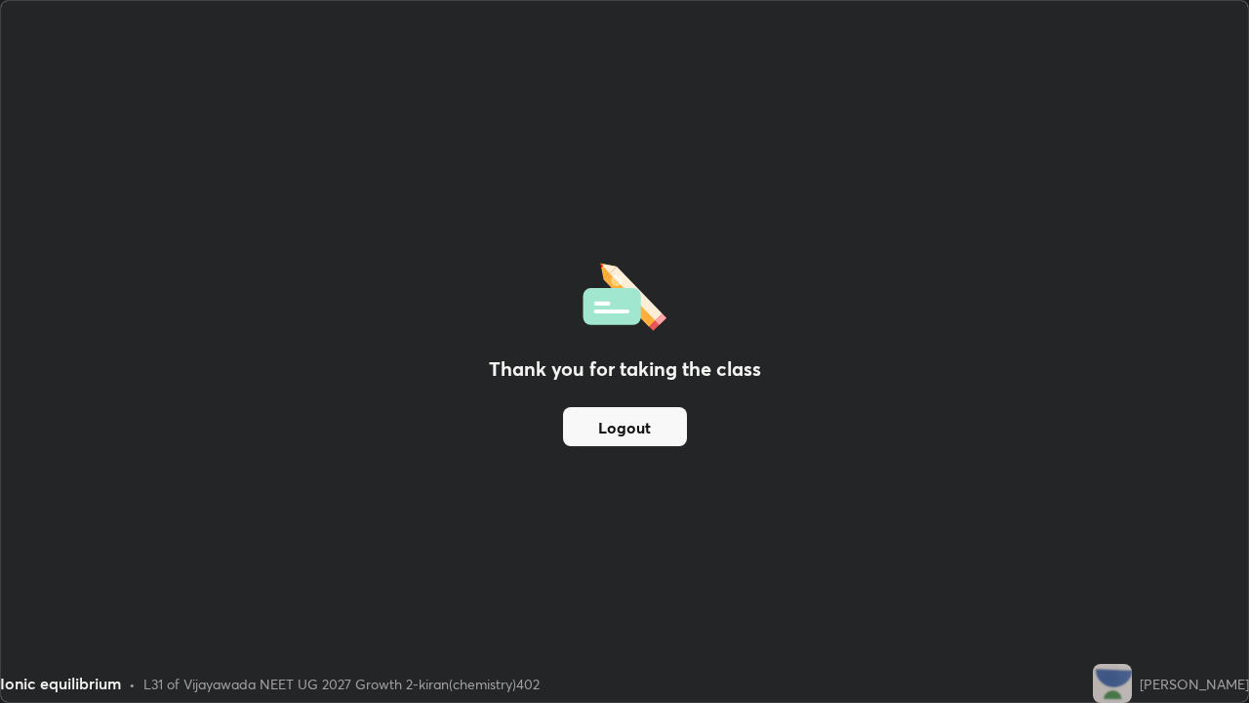
click at [641, 430] on button "Logout" at bounding box center [625, 426] width 124 height 39
